Goal: Task Accomplishment & Management: Manage account settings

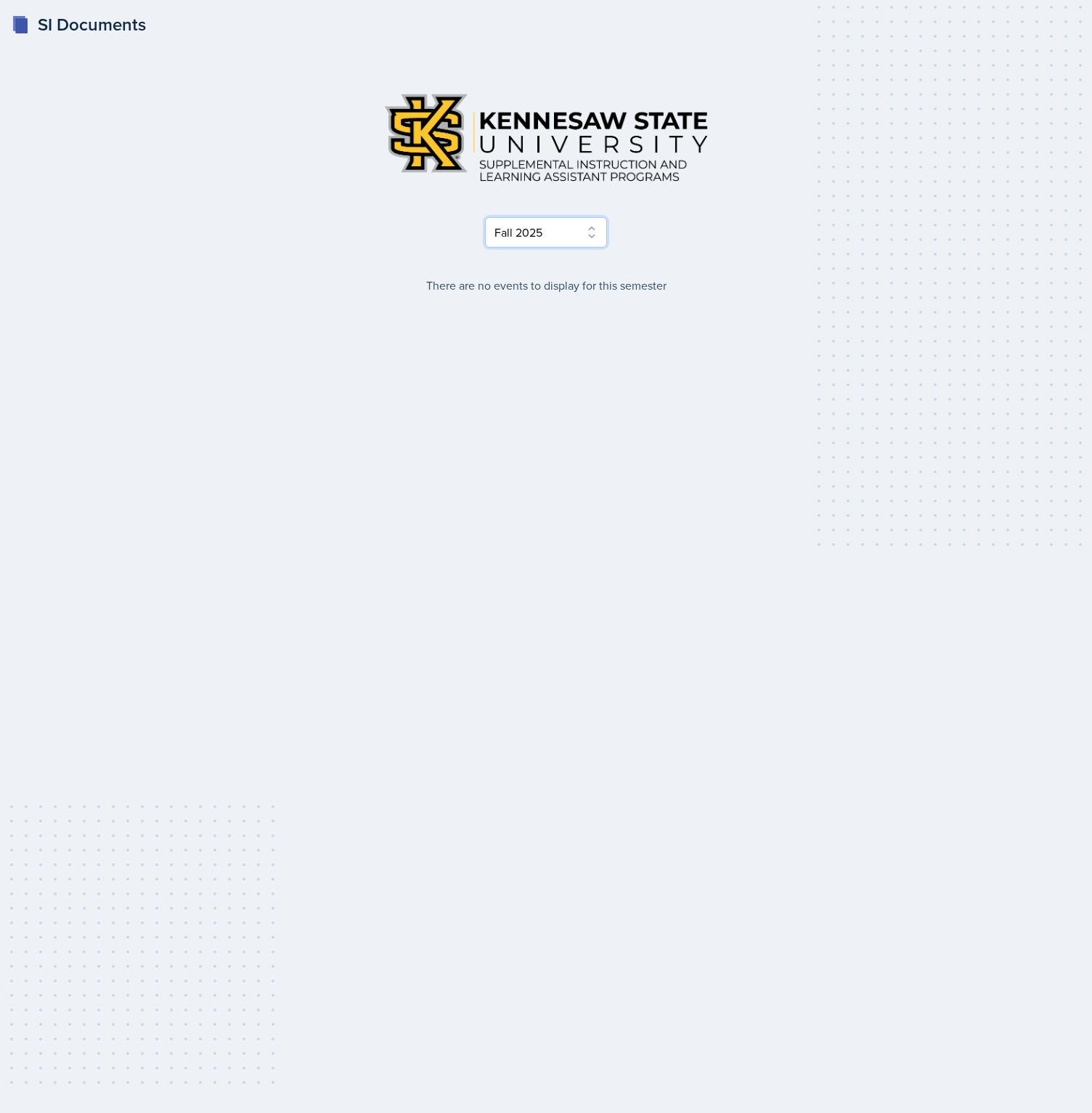
select select "e2039551-f485-4c1b-a525-5b9893bb04c4"
click option "Spring 2025" at bounding box center [0, 0] width 0 height 0
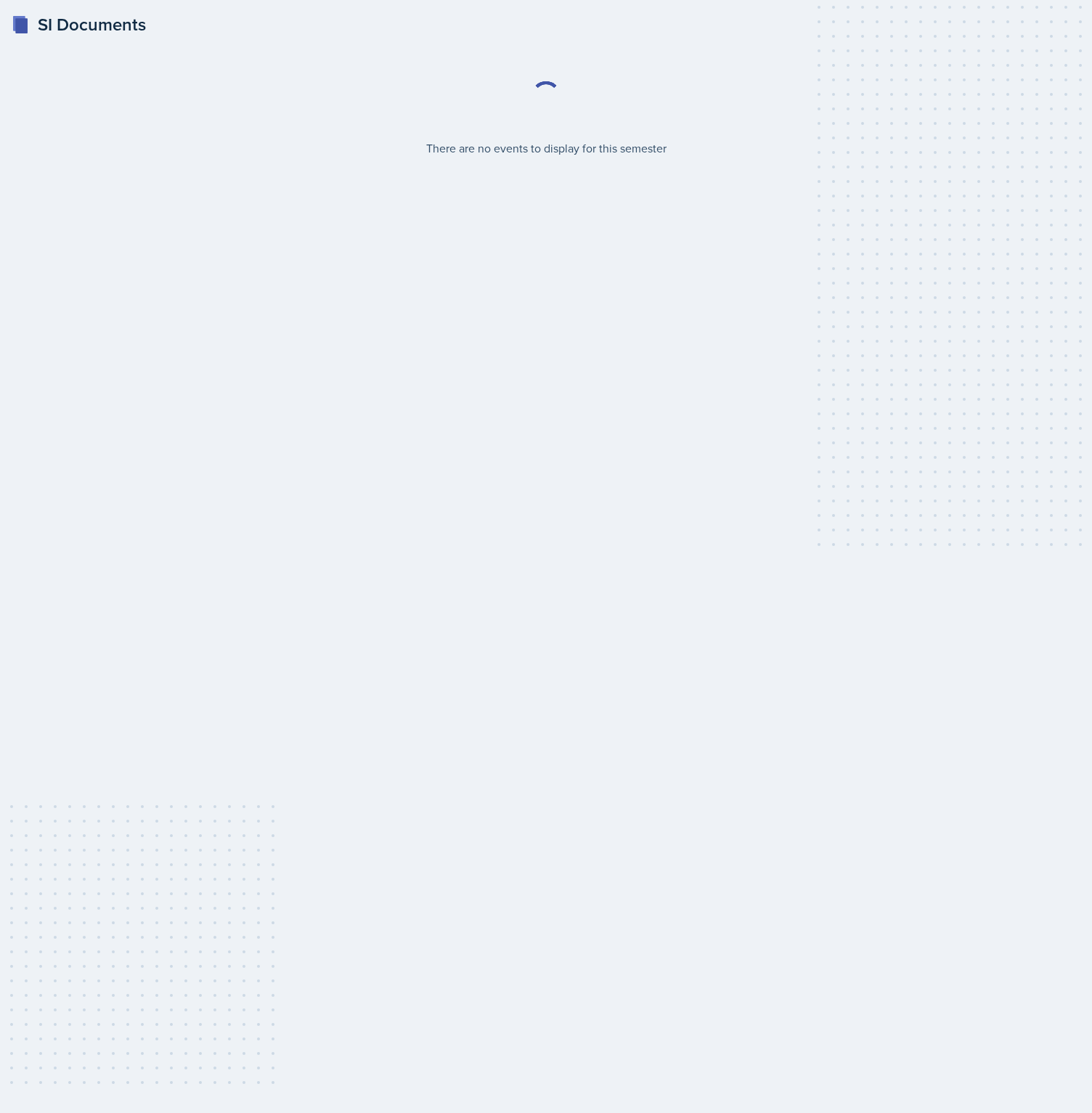
select select "986fdc3e-2246-4ffd-9cb8-78666de4ebed"
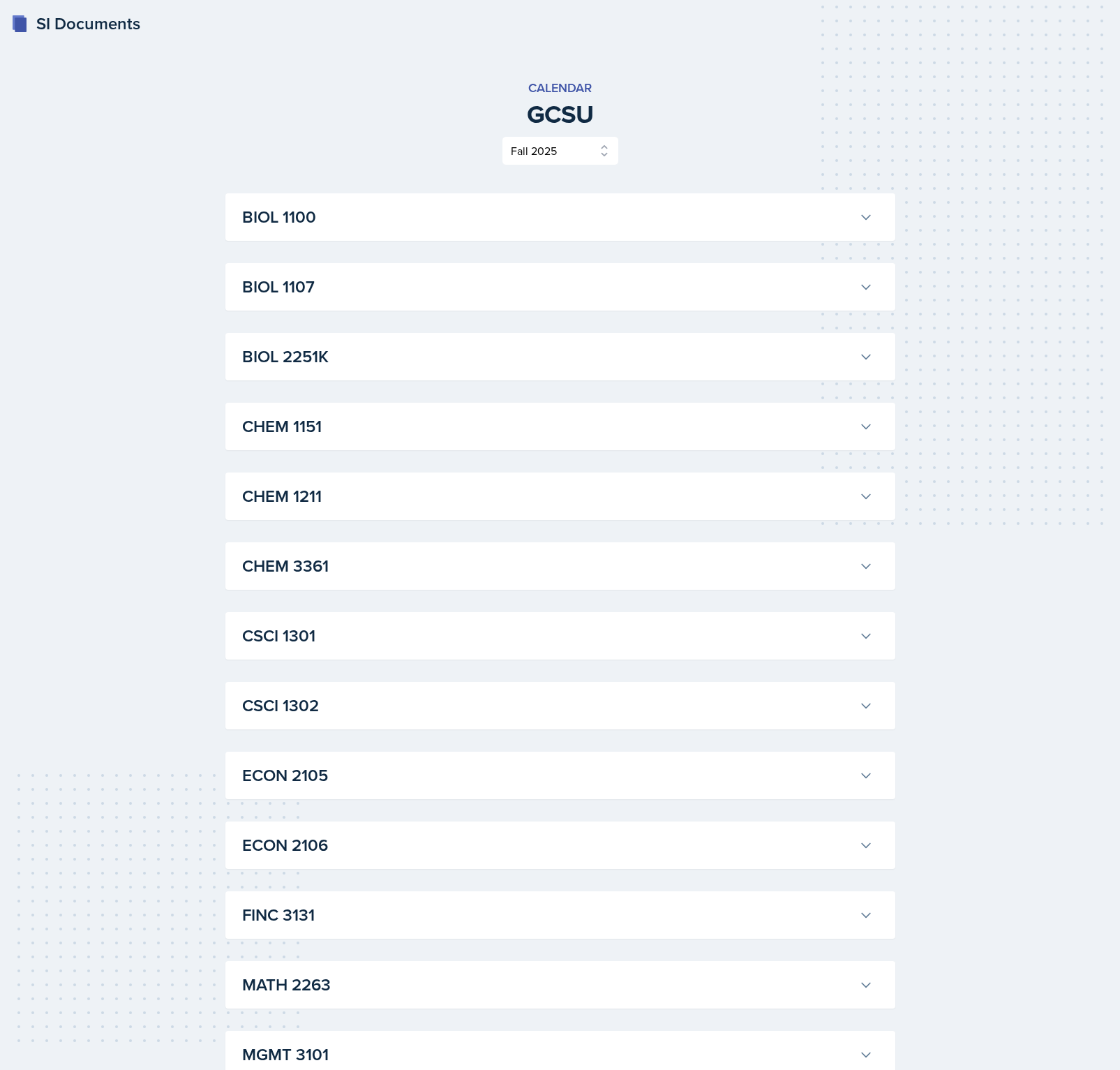
click at [707, 129] on div "Calendar GCSU Select Semester Fall 2025 Spring 2025 Fall 2024 Spring 2024 Fall …" at bounding box center [560, 122] width 670 height 87
click at [354, 153] on div "Select Semester Fall 2025 Spring 2025 Fall 2024 Spring 2024 Fall 2023 Spring 20…" at bounding box center [560, 151] width 670 height 29
click at [599, 231] on button "BIOL 1100" at bounding box center [557, 217] width 636 height 30
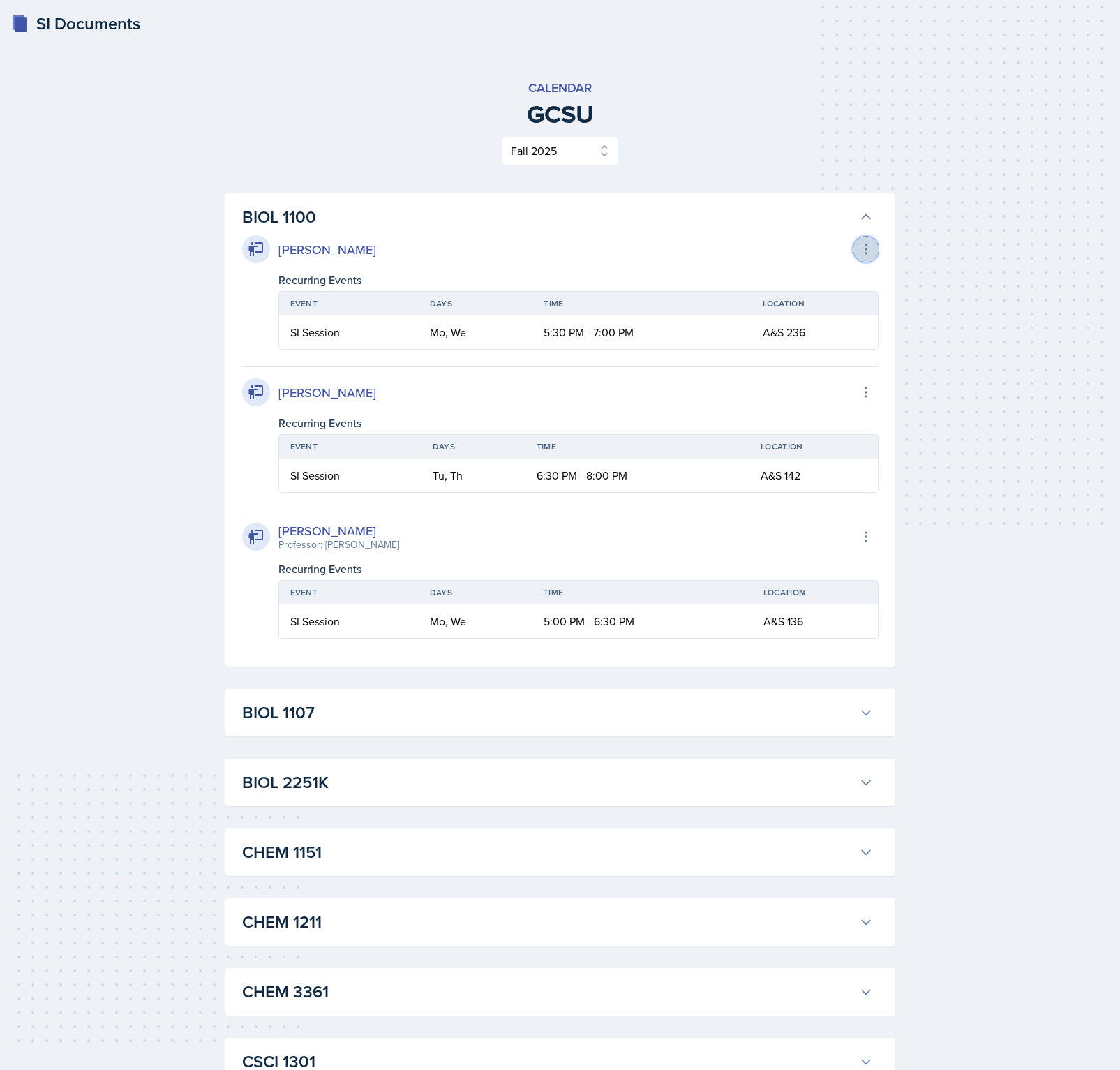
click at [871, 251] on icon at bounding box center [866, 249] width 14 height 14
click at [491, 244] on div "Alexis Overton Export to Google Calendar" at bounding box center [560, 249] width 636 height 28
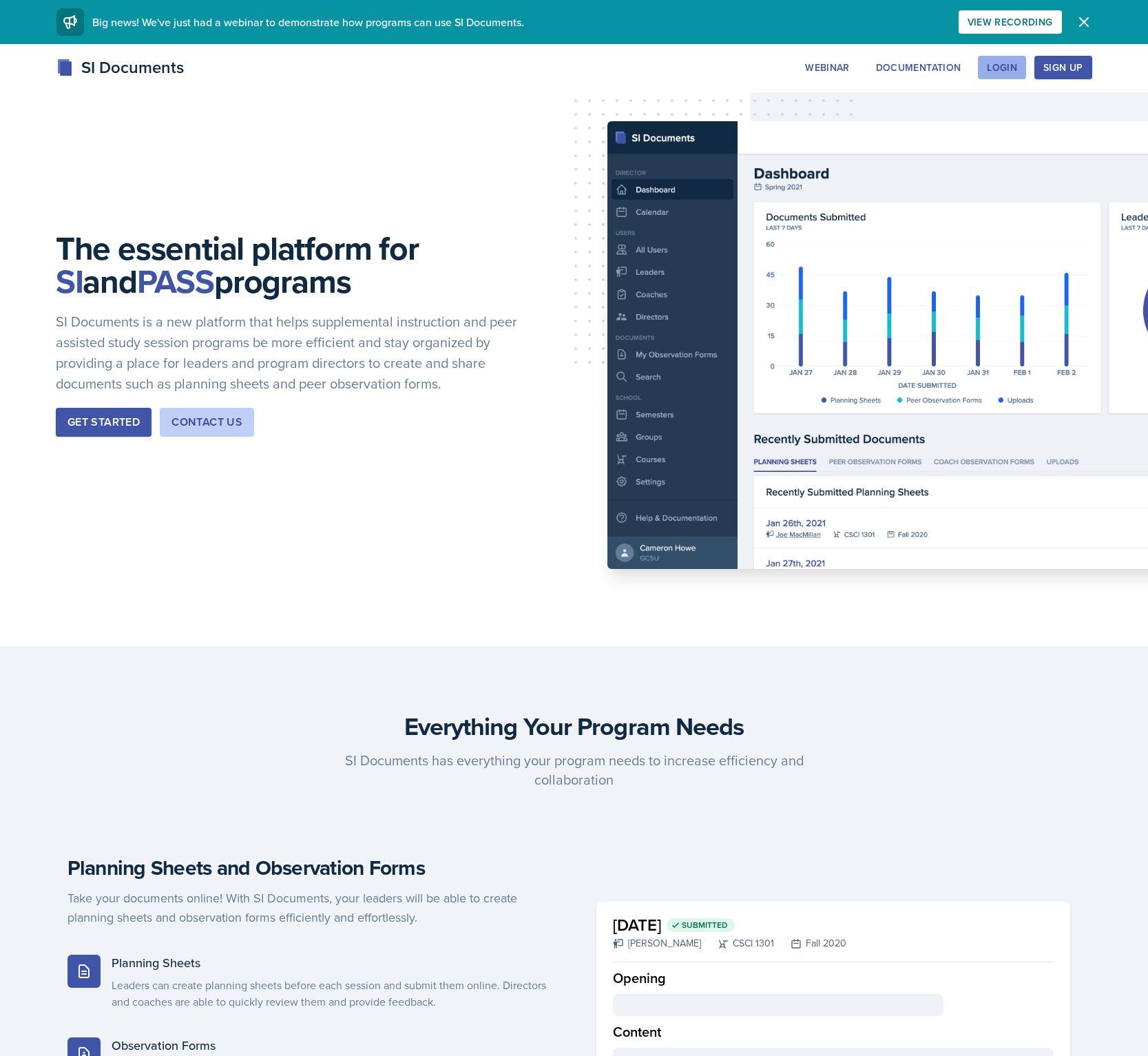
click at [1006, 67] on div "Login" at bounding box center [1002, 67] width 30 height 11
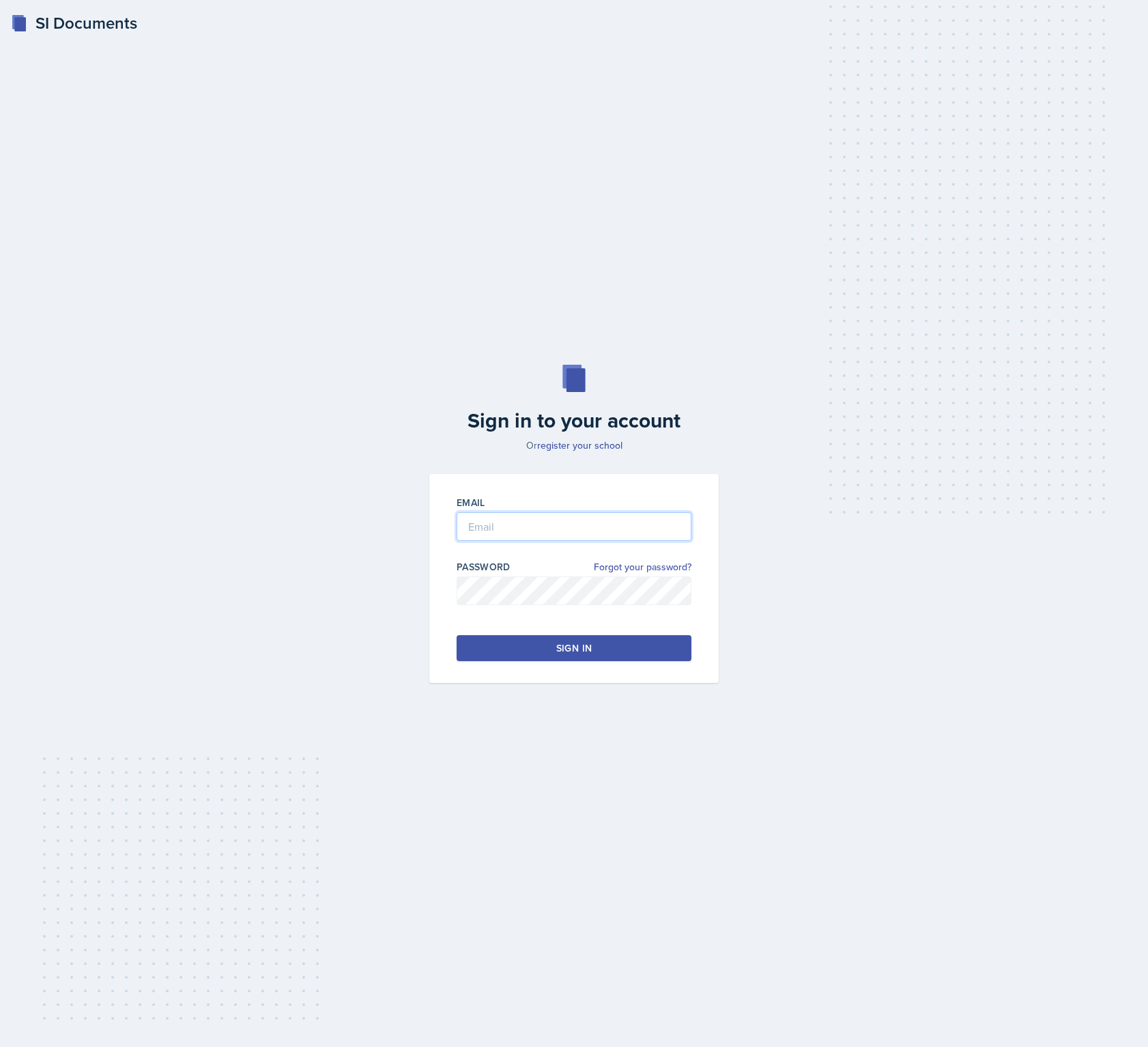
type input "[PERSON_NAME][EMAIL_ADDRESS][PERSON_NAME][DOMAIN_NAME]"
click at [626, 568] on link "Forgot your password?" at bounding box center [643, 567] width 98 height 14
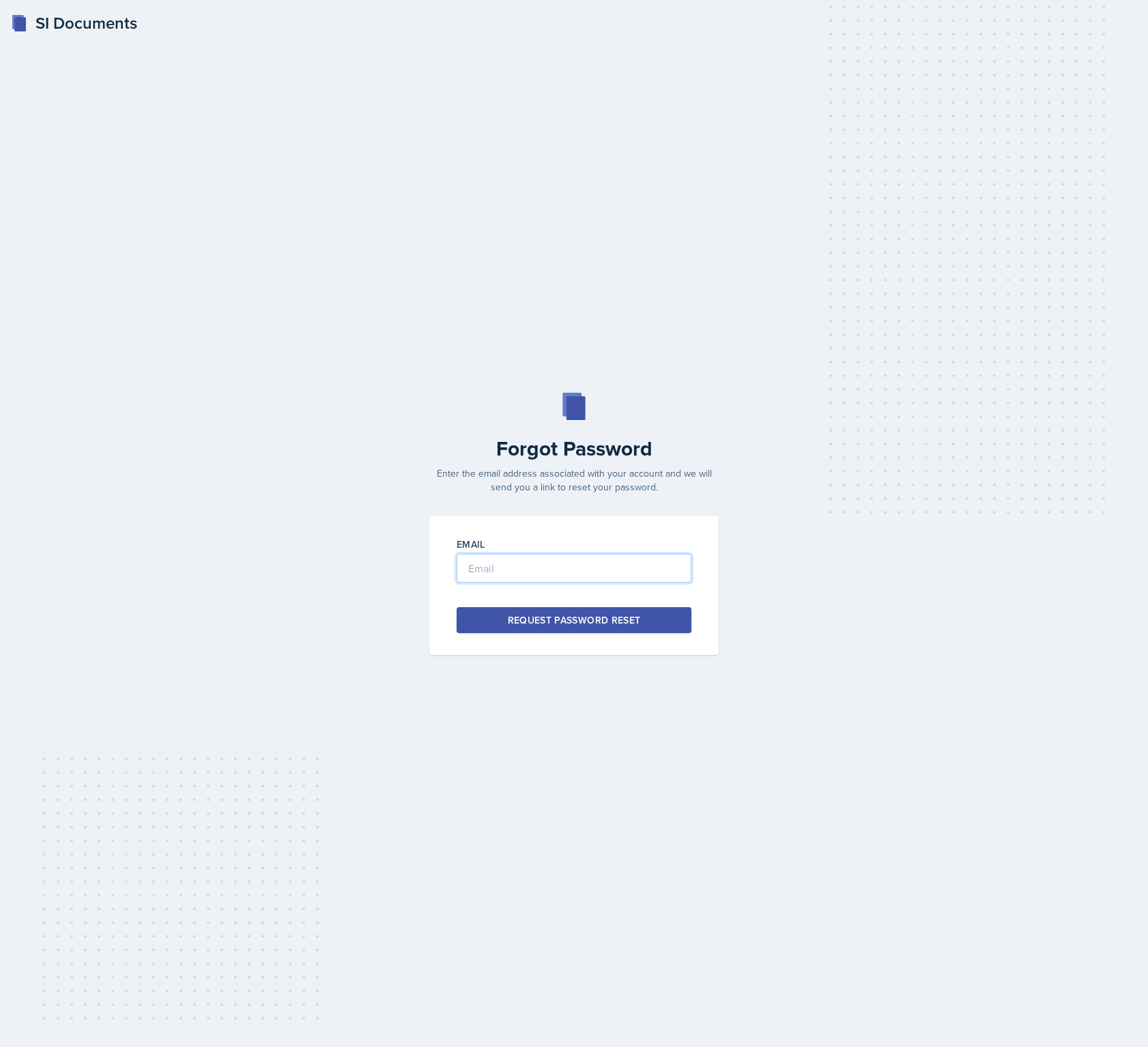
click at [533, 575] on input "email" at bounding box center [574, 568] width 235 height 28
paste input "cmesser2@students.kennesaw.edu"
type input "cmesser2@students.kennesaw.edu"
click at [569, 623] on div "Request Password Reset" at bounding box center [574, 620] width 133 height 13
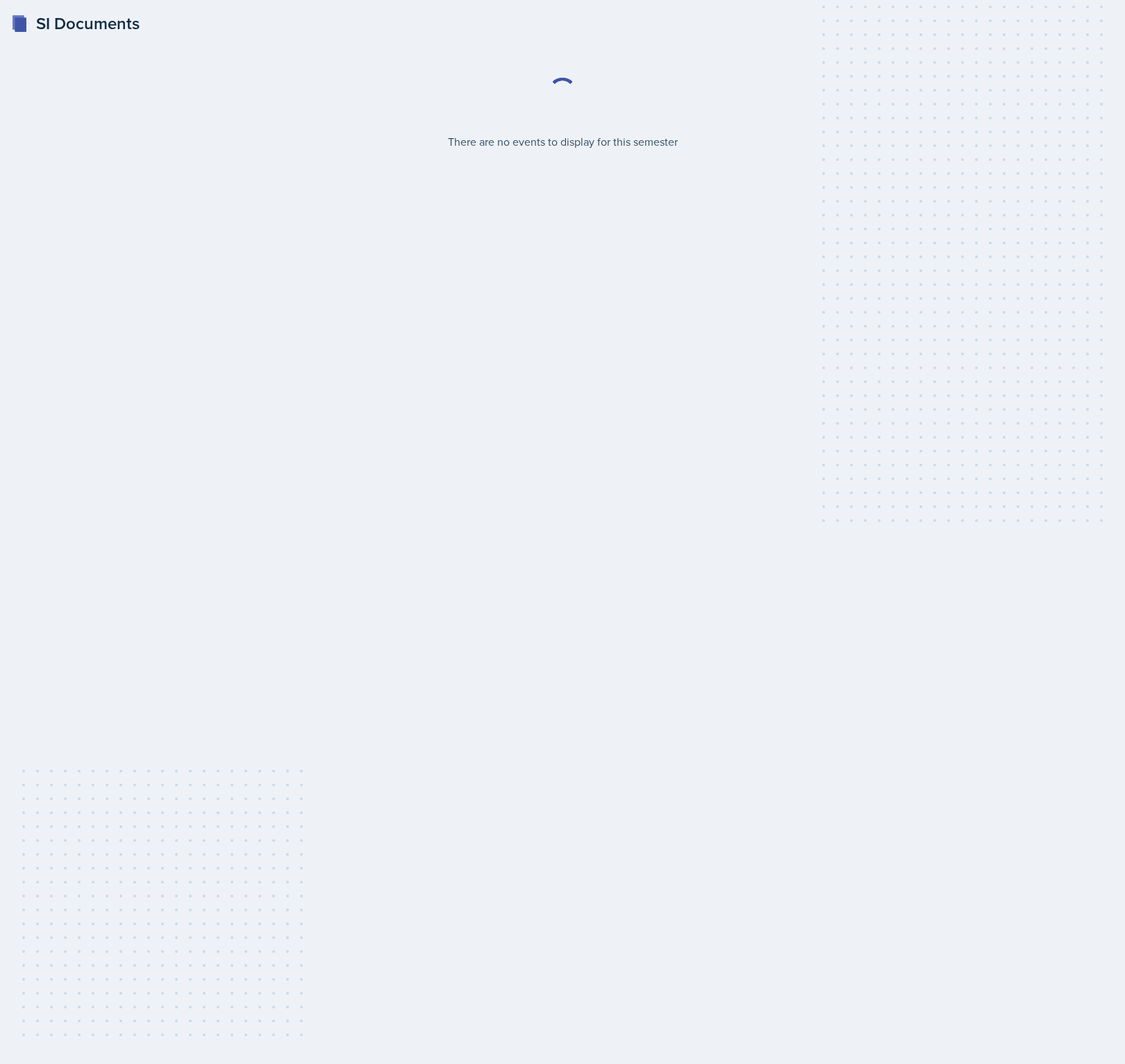
select select "84c9604b-59c1-449c-a1f2-e1c2fece5547"
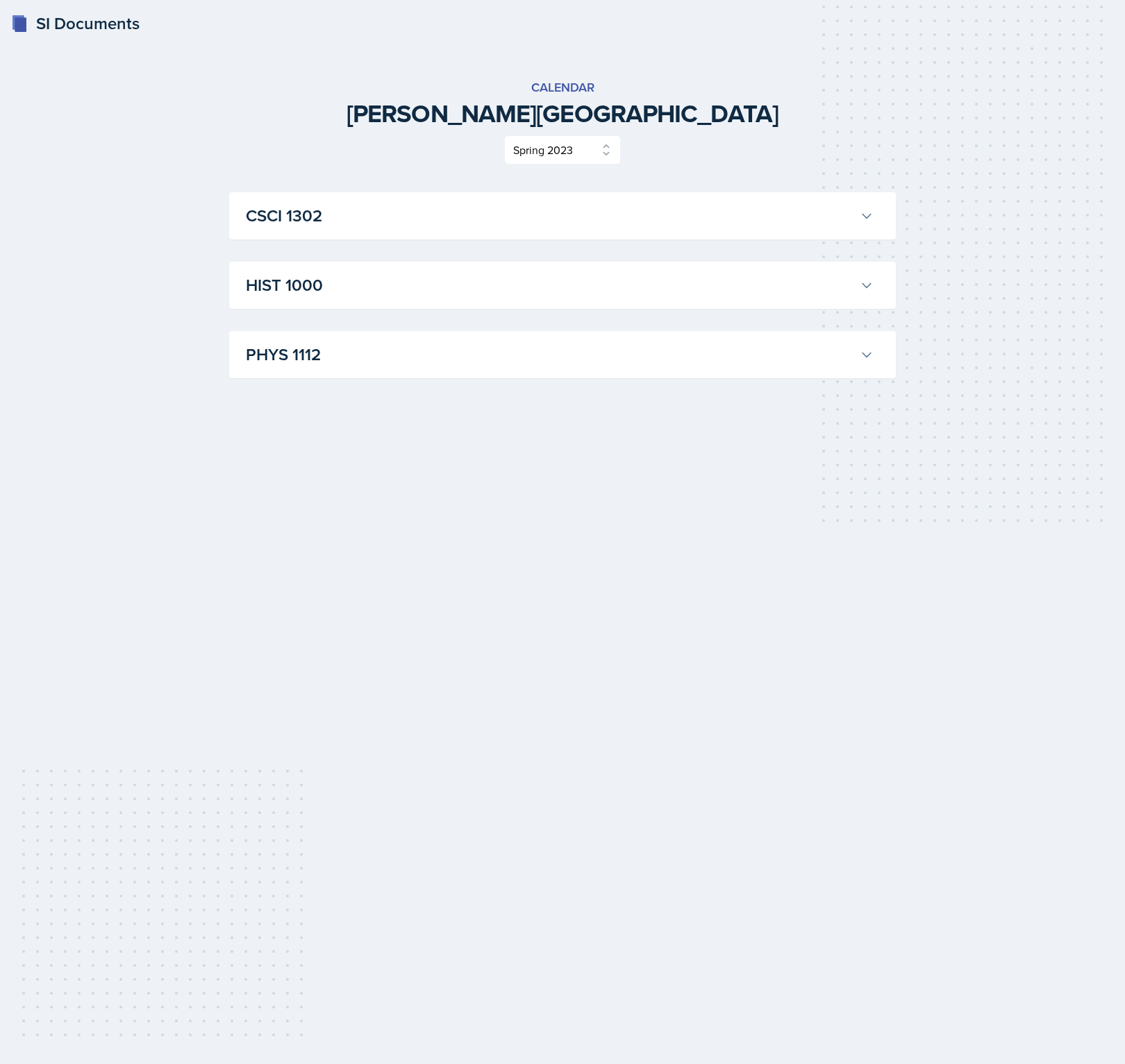
click at [470, 218] on h3 "CSCI 1302" at bounding box center [550, 216] width 608 height 25
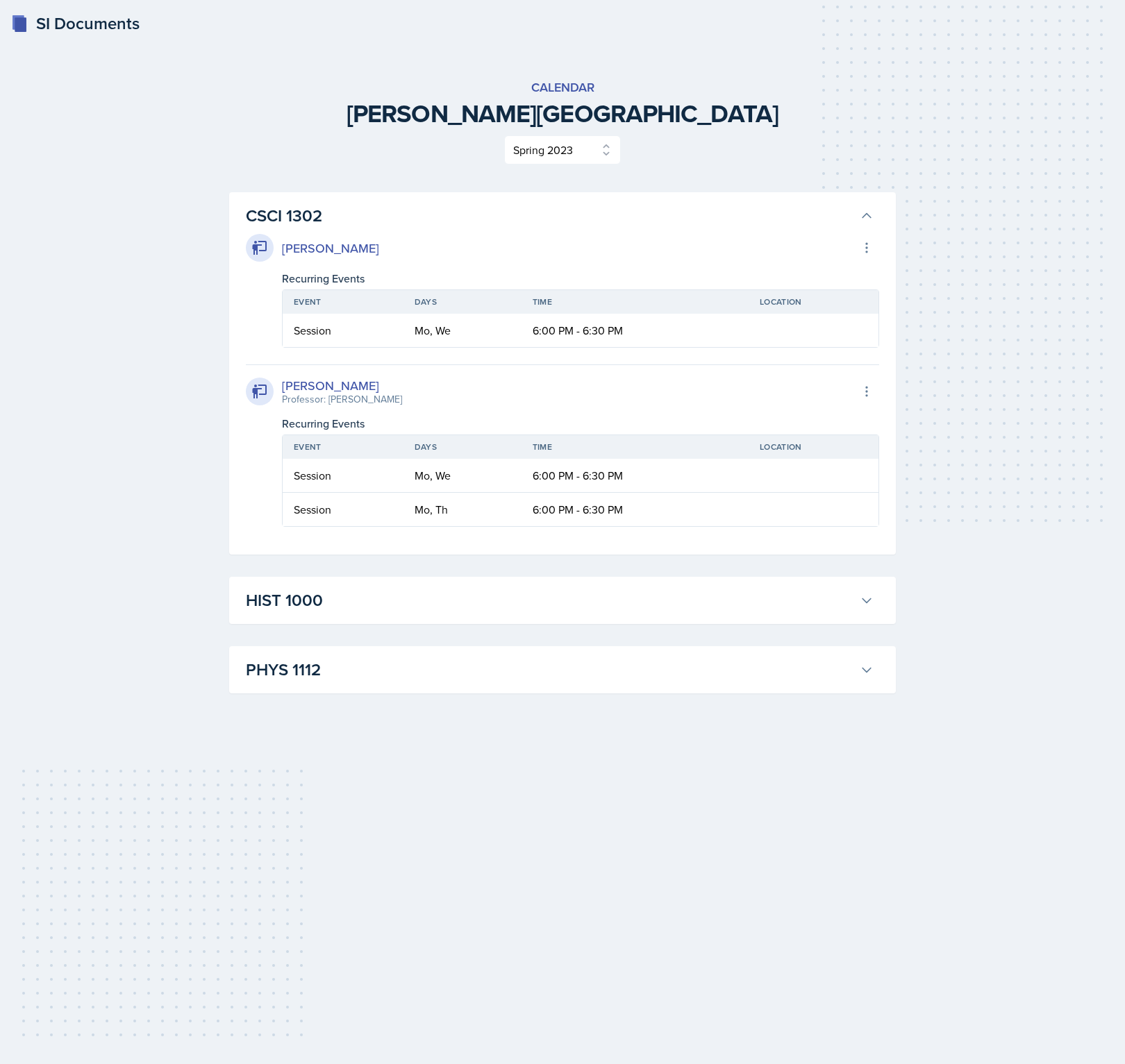
click at [444, 626] on div "CSCI 1302 [PERSON_NAME] Export to Google Calendar Recurring Events Event Days T…" at bounding box center [562, 443] width 666 height 501
click at [419, 605] on h3 "HIST 1000" at bounding box center [550, 600] width 608 height 25
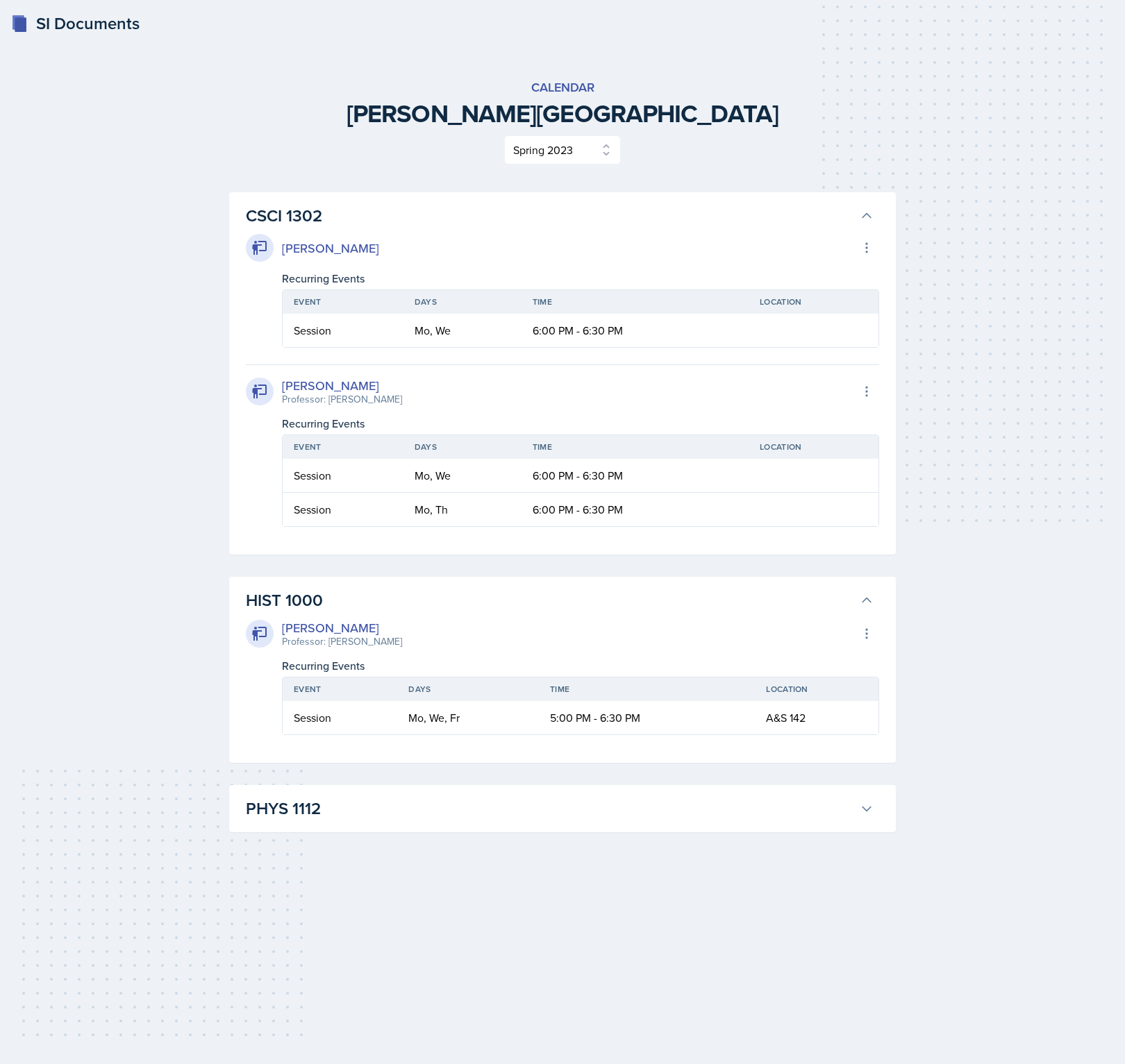
click at [503, 809] on h3 "PHYS 1112" at bounding box center [550, 808] width 608 height 25
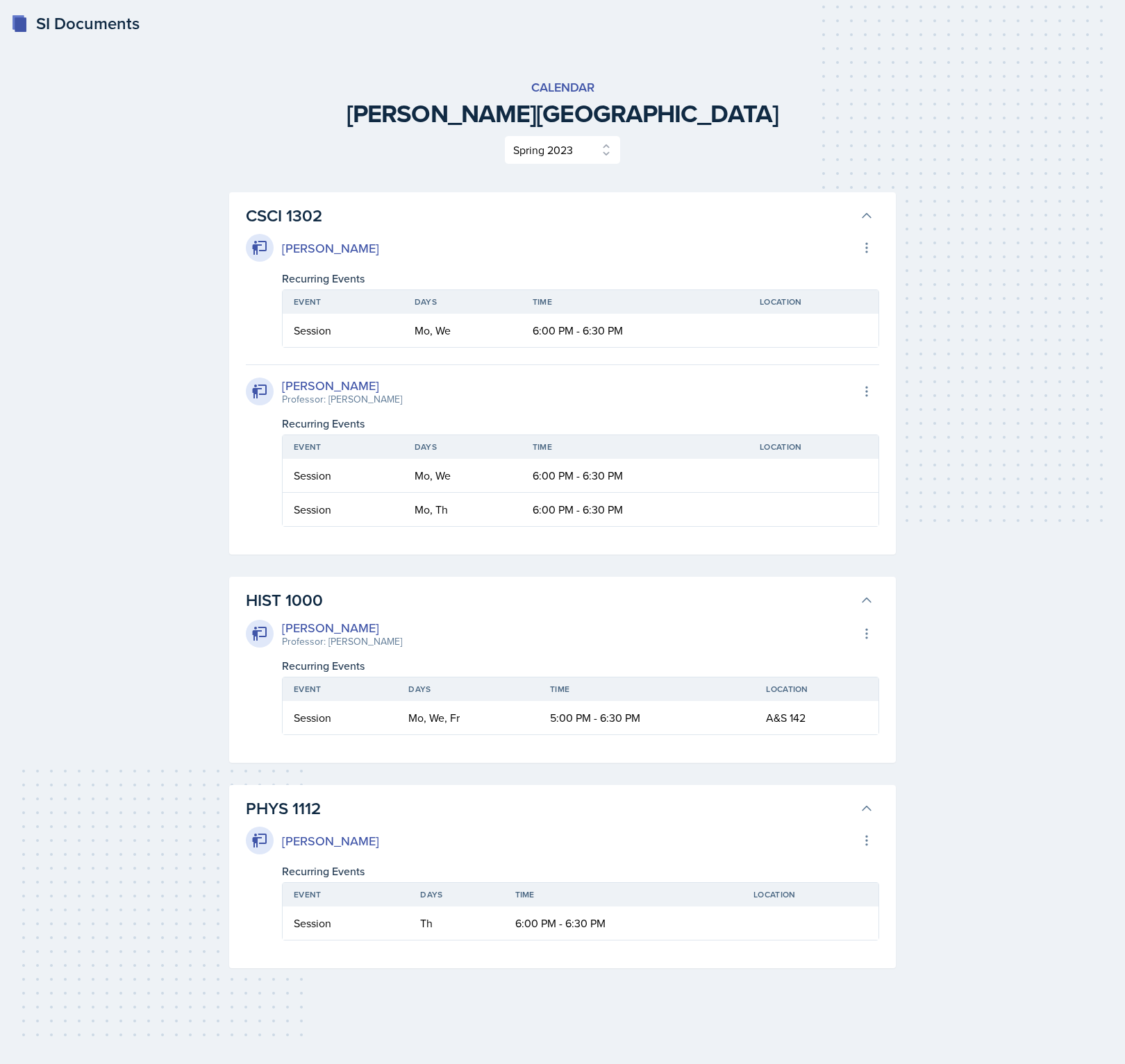
click at [263, 174] on div "Calendar [PERSON_NAME] University Select Semester Spring 2023 Fall 2022 Spring …" at bounding box center [562, 523] width 666 height 890
click at [257, 252] on icon at bounding box center [260, 247] width 14 height 14
click at [102, 252] on div "SI Documents Calendar [PERSON_NAME] University Select Semester Spring 2023 Fall…" at bounding box center [562, 532] width 1125 height 1064
